Goal: Information Seeking & Learning: Understand process/instructions

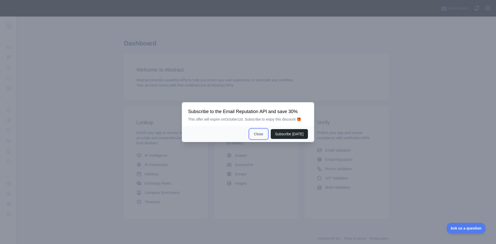
click at [260, 137] on button "Close" at bounding box center [259, 134] width 18 height 10
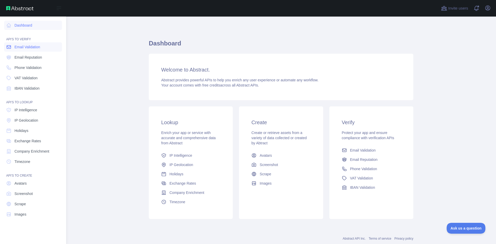
click at [32, 49] on span "Email Validation" at bounding box center [27, 46] width 26 height 5
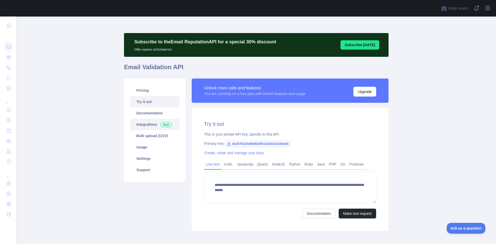
click at [152, 125] on link "Integrations New" at bounding box center [154, 124] width 49 height 11
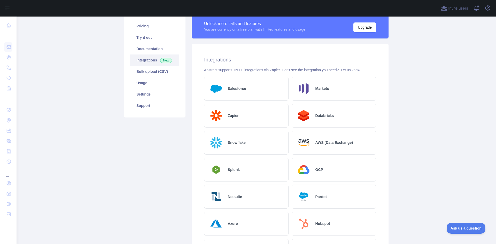
scroll to position [62, 0]
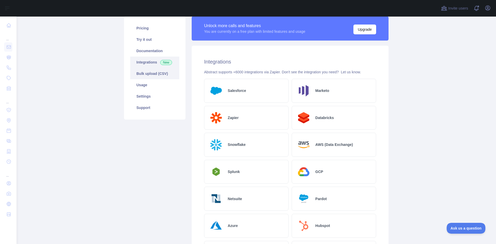
click at [146, 75] on link "Bulk upload (CSV)" at bounding box center [154, 73] width 49 height 11
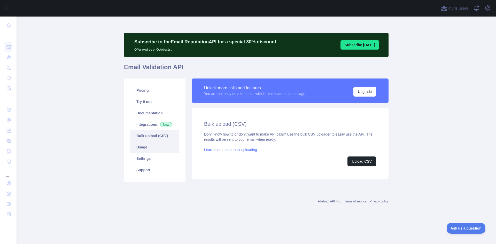
click at [144, 151] on link "Usage" at bounding box center [154, 147] width 49 height 11
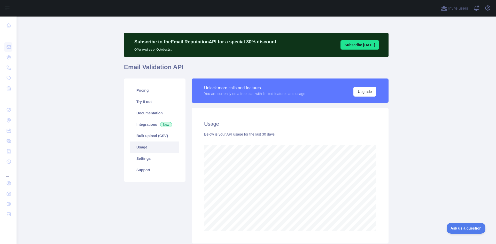
scroll to position [228, 476]
click at [142, 115] on link "Documentation" at bounding box center [154, 112] width 49 height 11
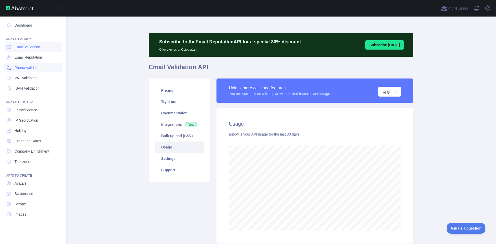
scroll to position [258076, 257877]
click at [30, 56] on span "Email Reputation" at bounding box center [28, 57] width 28 height 5
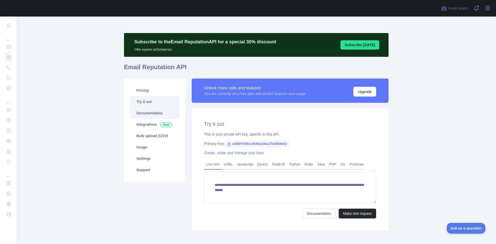
click at [152, 112] on link "Documentation" at bounding box center [154, 112] width 49 height 11
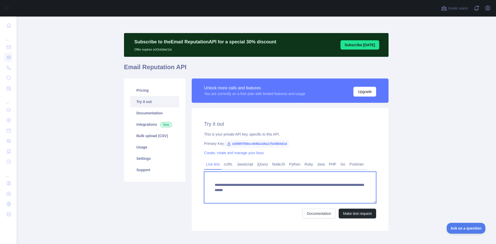
drag, startPoint x: 302, startPoint y: 192, endPoint x: 352, endPoint y: 195, distance: 49.7
click at [352, 195] on textarea "**********" at bounding box center [290, 188] width 172 height 32
paste textarea
type textarea "**********"
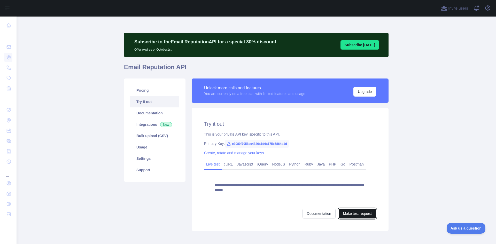
click at [345, 213] on button "Make test request" at bounding box center [357, 214] width 37 height 10
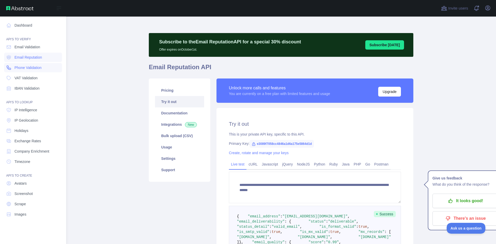
click at [14, 68] on link "Phone Validation" at bounding box center [33, 67] width 58 height 9
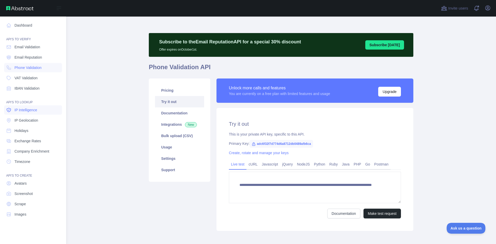
click at [34, 110] on span "IP Intelligence" at bounding box center [25, 109] width 23 height 5
click at [24, 151] on span "Company Enrichment" at bounding box center [31, 151] width 35 height 5
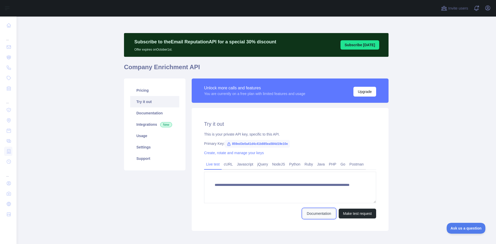
click at [316, 217] on link "Documentation" at bounding box center [318, 214] width 33 height 10
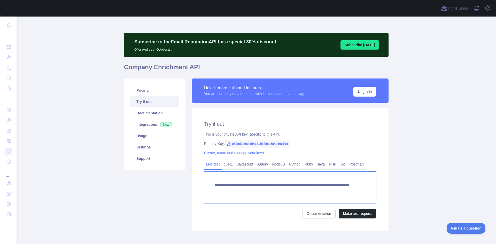
drag, startPoint x: 307, startPoint y: 191, endPoint x: 324, endPoint y: 192, distance: 17.3
click at [324, 192] on textarea "**********" at bounding box center [290, 188] width 172 height 32
paste textarea "**********"
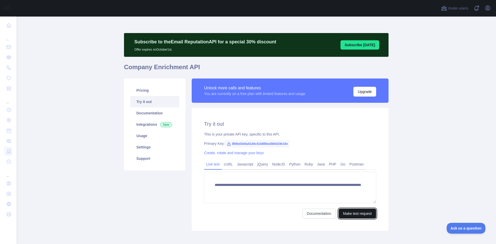
click at [346, 213] on button "Make test request" at bounding box center [357, 214] width 37 height 10
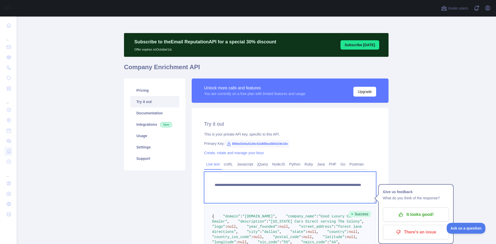
drag, startPoint x: 331, startPoint y: 191, endPoint x: 307, endPoint y: 190, distance: 23.5
click at [307, 190] on textarea "**********" at bounding box center [290, 188] width 172 height 32
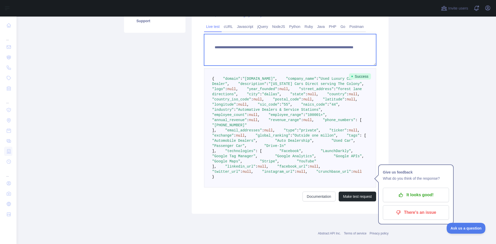
scroll to position [311, 0]
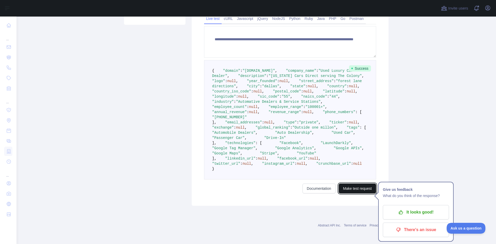
click at [352, 189] on button "Make test request" at bounding box center [357, 189] width 37 height 10
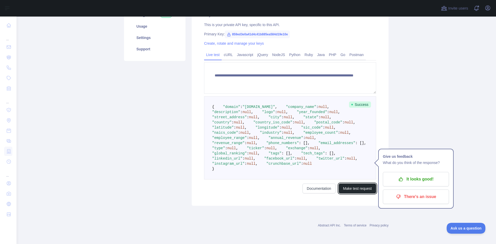
scroll to position [17, 0]
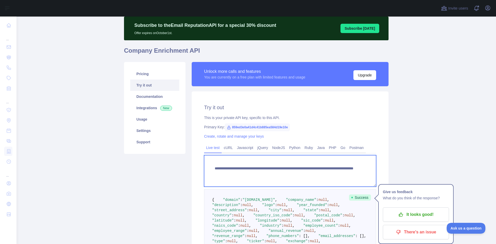
drag, startPoint x: 332, startPoint y: 173, endPoint x: 308, endPoint y: 176, distance: 24.7
click at [308, 176] on textarea "**********" at bounding box center [290, 171] width 172 height 32
paste textarea "**********"
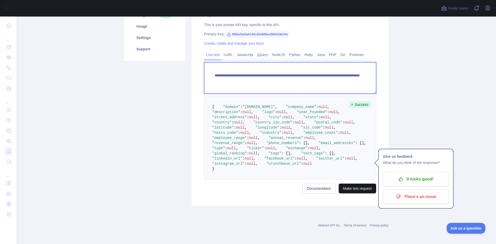
type textarea "**********"
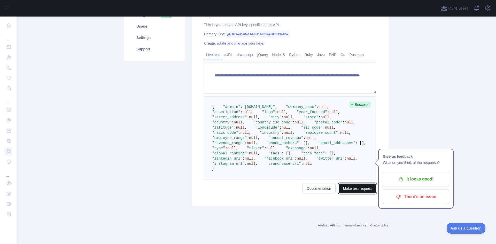
click at [348, 187] on button "Make test request" at bounding box center [357, 189] width 37 height 10
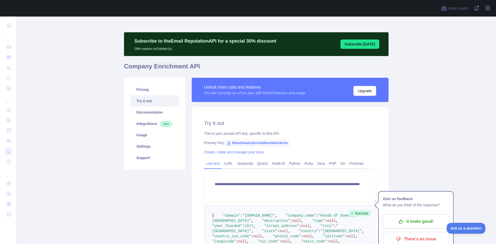
scroll to position [0, 0]
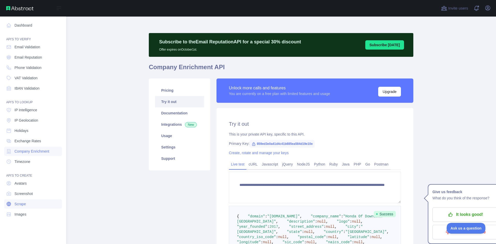
click at [27, 205] on link "Scrape" at bounding box center [33, 203] width 58 height 9
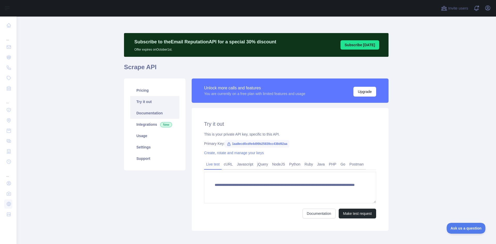
click at [155, 115] on link "Documentation" at bounding box center [154, 112] width 49 height 11
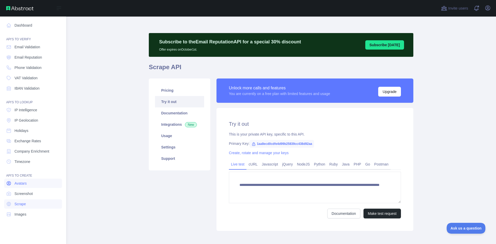
click at [13, 182] on link "Avatars" at bounding box center [33, 183] width 58 height 9
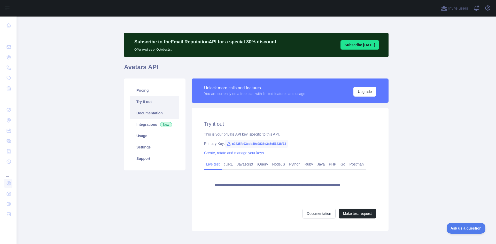
click at [148, 116] on link "Documentation" at bounding box center [154, 112] width 49 height 11
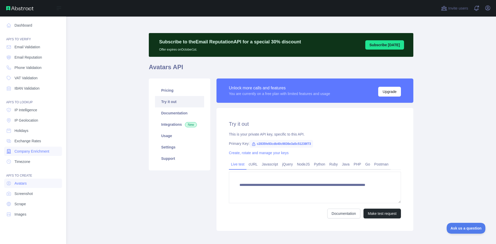
click at [35, 153] on span "Company Enrichment" at bounding box center [31, 151] width 35 height 5
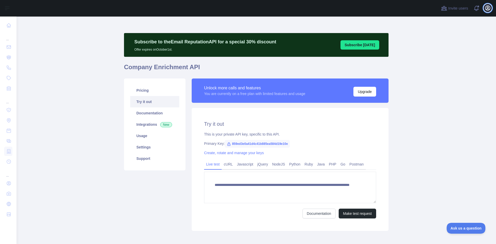
click at [489, 9] on icon "button" at bounding box center [487, 8] width 5 height 5
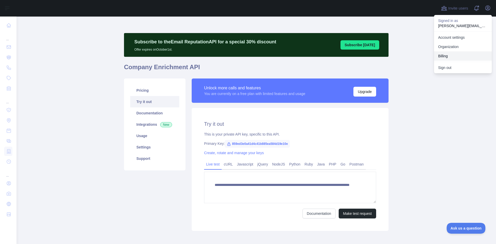
click at [449, 53] on button "Billing" at bounding box center [463, 55] width 58 height 9
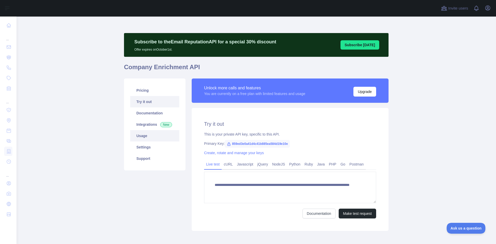
click at [144, 141] on link "Usage" at bounding box center [154, 135] width 49 height 11
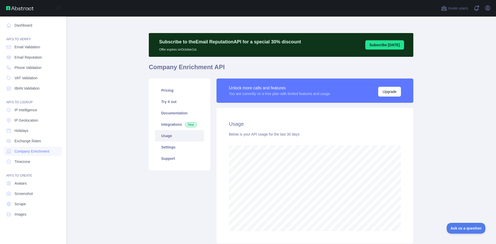
scroll to position [258076, 257877]
click at [21, 26] on link "Dashboard" at bounding box center [33, 25] width 58 height 9
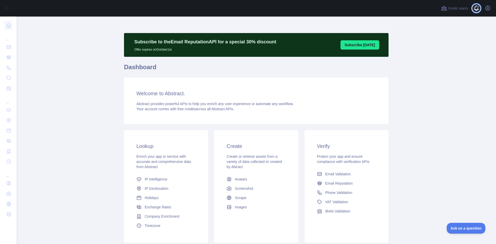
click at [477, 8] on span at bounding box center [478, 8] width 10 height 17
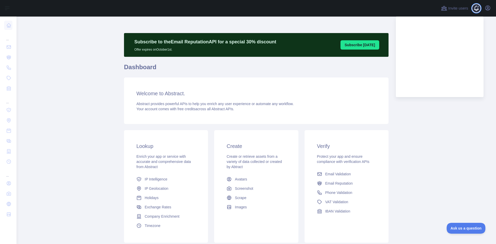
click at [477, 8] on span at bounding box center [478, 8] width 10 height 17
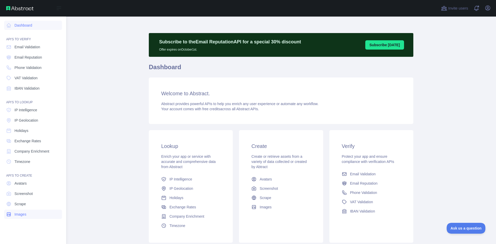
click at [20, 214] on span "Images" at bounding box center [20, 214] width 12 height 5
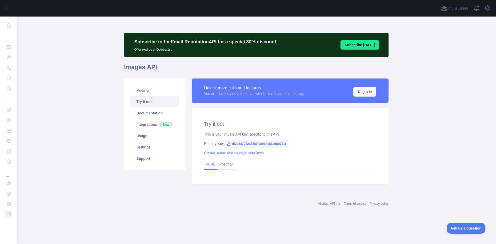
click at [214, 166] on link "cURL" at bounding box center [210, 164] width 9 height 4
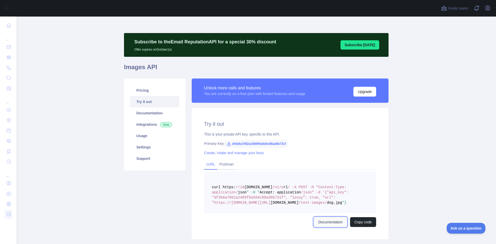
click at [324, 224] on link "Documentation" at bounding box center [330, 222] width 33 height 10
click at [368, 222] on button "Copy code" at bounding box center [363, 222] width 26 height 10
